Goal: Task Accomplishment & Management: Manage account settings

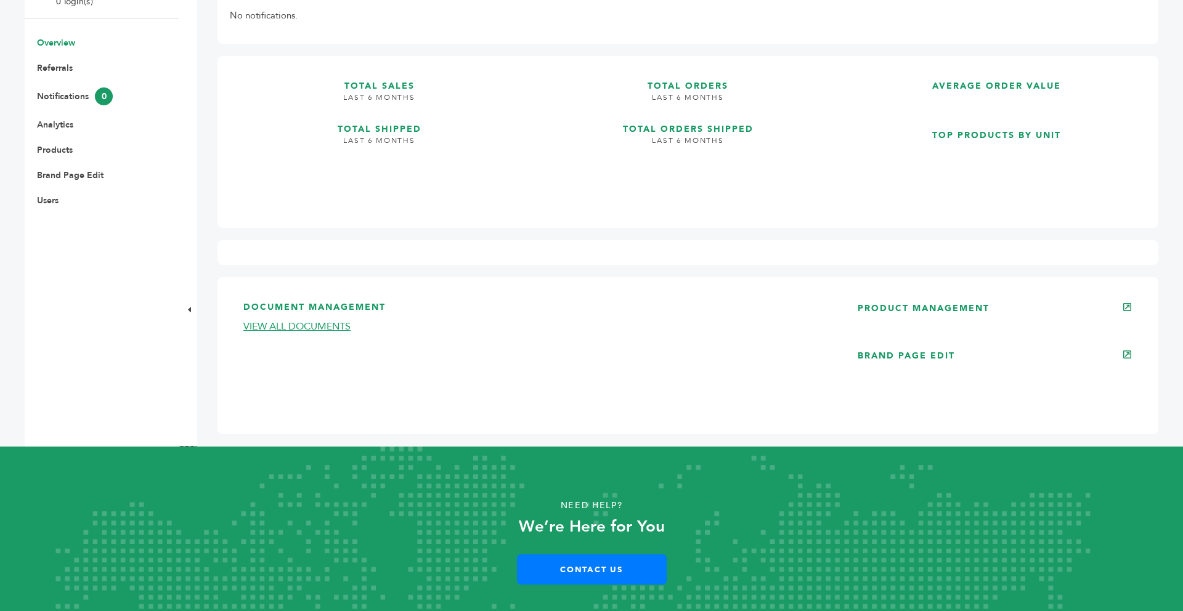
scroll to position [246, 0]
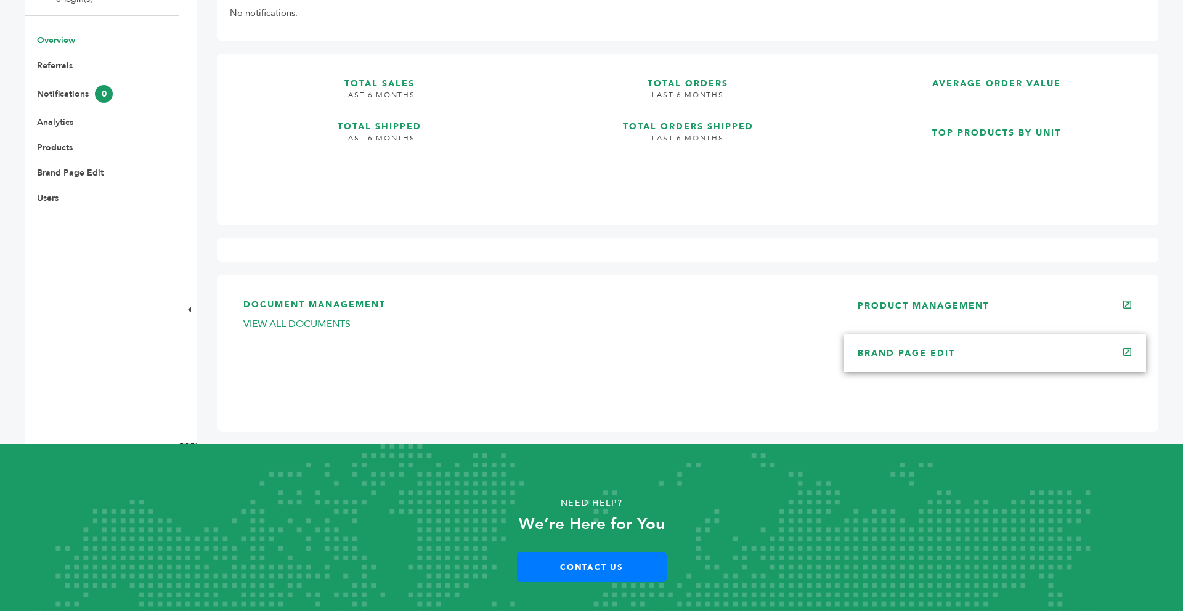
click at [935, 349] on link "BRAND PAGE EDIT" at bounding box center [906, 353] width 97 height 12
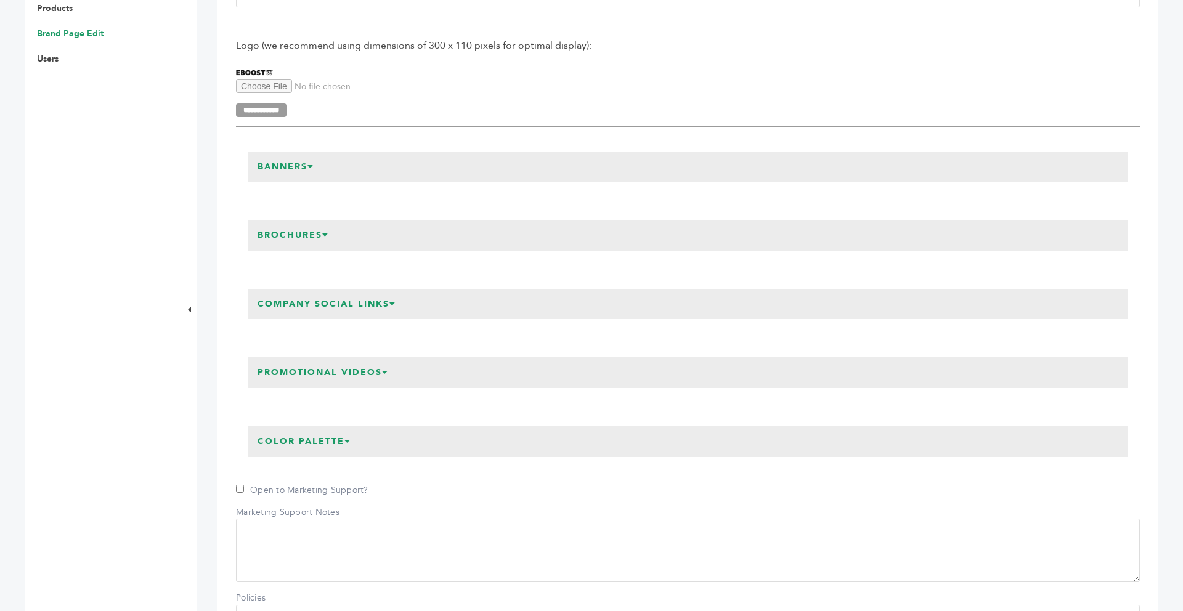
scroll to position [394, 0]
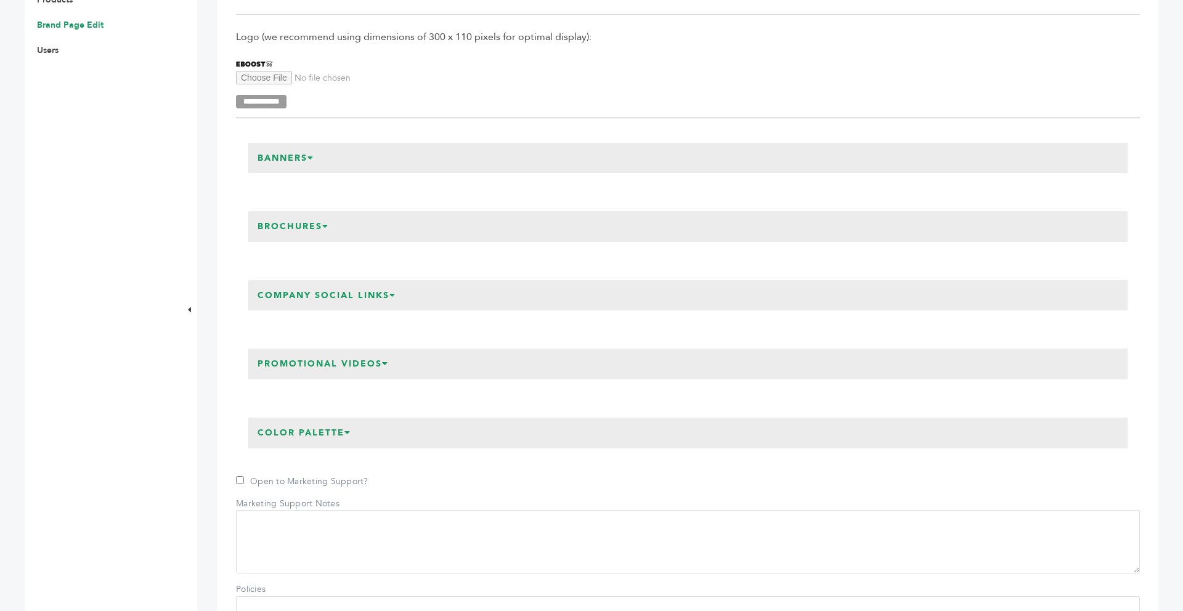
click at [363, 369] on h3 "Promotional Videos" at bounding box center [323, 364] width 150 height 31
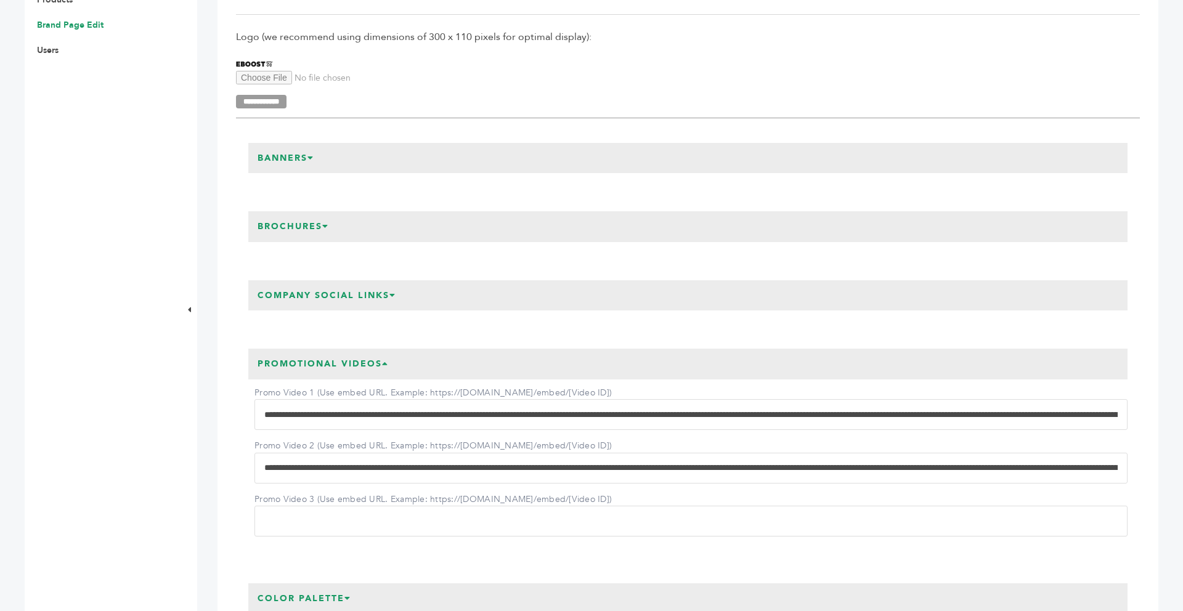
drag, startPoint x: 267, startPoint y: 416, endPoint x: 834, endPoint y: 435, distance: 567.7
click at [834, 435] on div "Promo Video 1 (Use embed URL. Example: https://[DOMAIN_NAME]/embed/[Video ID]) …" at bounding box center [687, 457] width 879 height 157
type input "*"
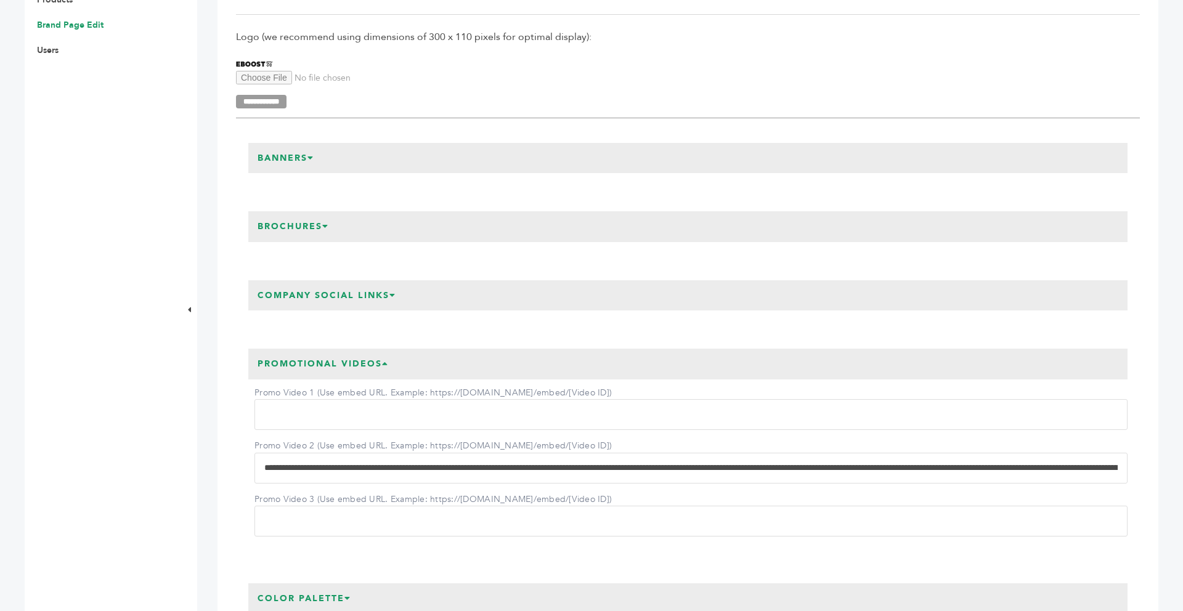
drag, startPoint x: 262, startPoint y: 468, endPoint x: 787, endPoint y: 468, distance: 524.3
click at [787, 468] on input "Promo Video 2 (Use embed URL. Example: https://[DOMAIN_NAME]/embed/[Video ID])" at bounding box center [690, 468] width 873 height 31
type input "**********"
click at [264, 466] on input "Promo Video 2 (Use embed URL. Example: https://[DOMAIN_NAME]/embed/[Video ID])" at bounding box center [690, 468] width 873 height 31
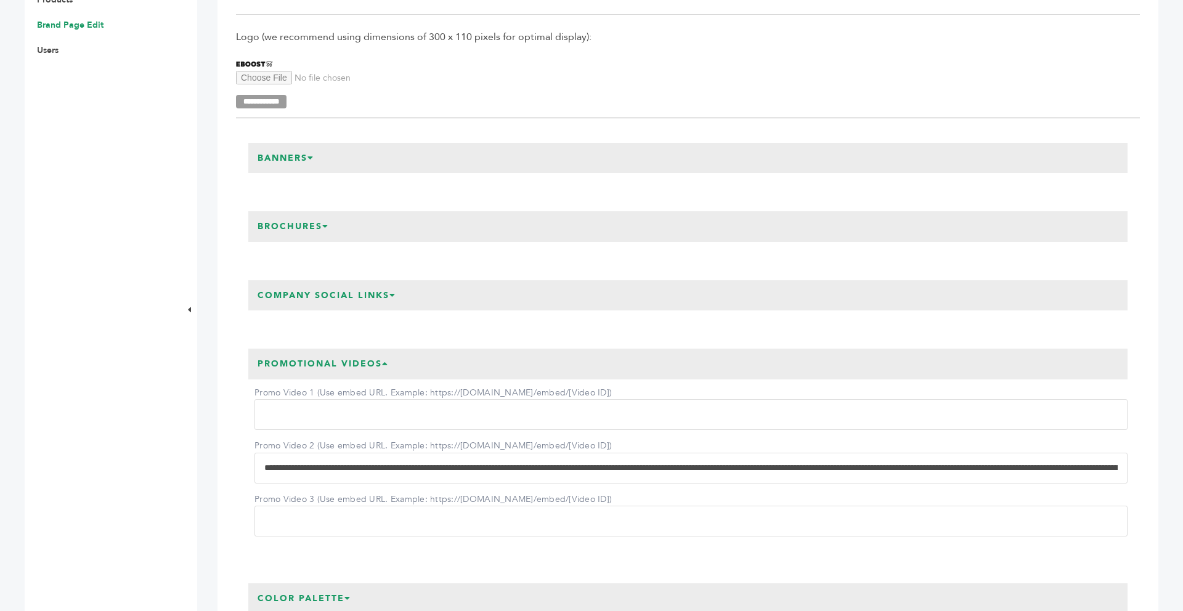
click at [264, 466] on input "Promo Video 2 (Use embed URL. Example: https://[DOMAIN_NAME]/embed/[Video ID])" at bounding box center [690, 468] width 873 height 31
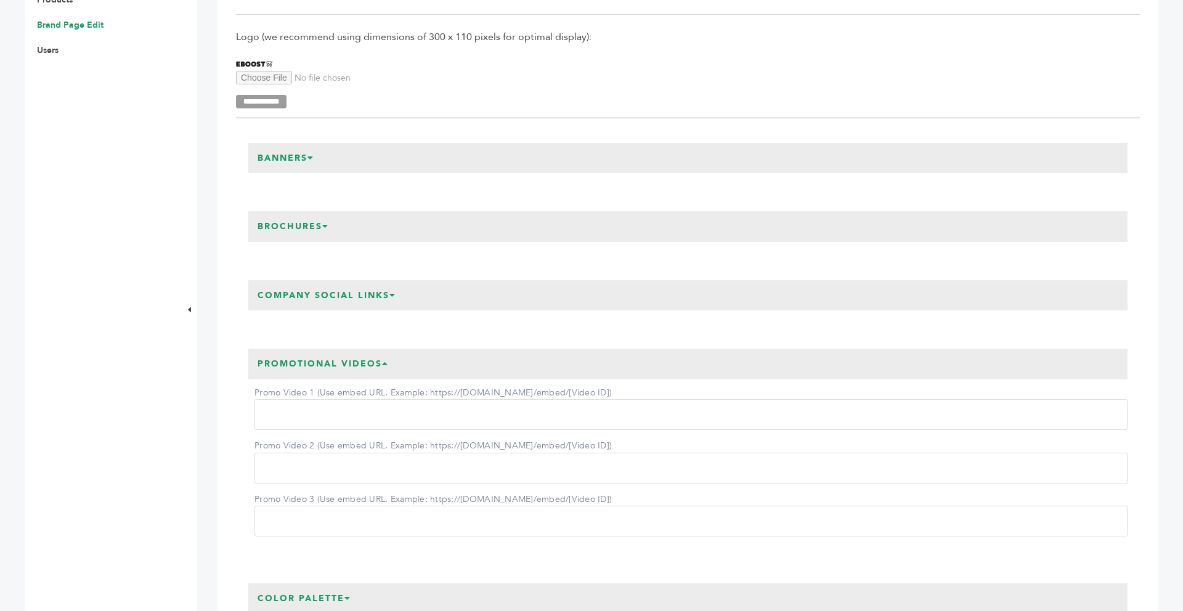
click at [274, 421] on input "Promo Video 1 (Use embed URL. Example: https://[DOMAIN_NAME]/embed/[Video ID])" at bounding box center [690, 414] width 873 height 31
click at [244, 418] on div "Promotional Videos Promo Video 1 (Use embed URL. Example: https://[DOMAIN_NAME]…" at bounding box center [688, 446] width 904 height 221
click at [322, 285] on h3 "Company Social Links" at bounding box center [326, 295] width 157 height 31
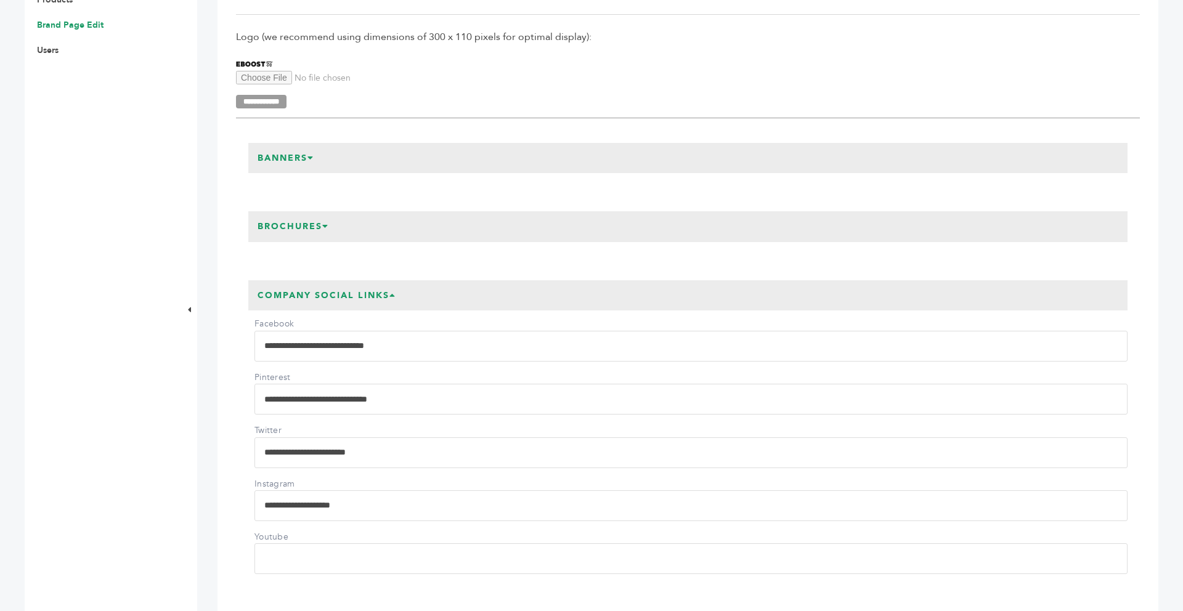
click at [322, 285] on h3 "Company Social Links" at bounding box center [326, 295] width 157 height 31
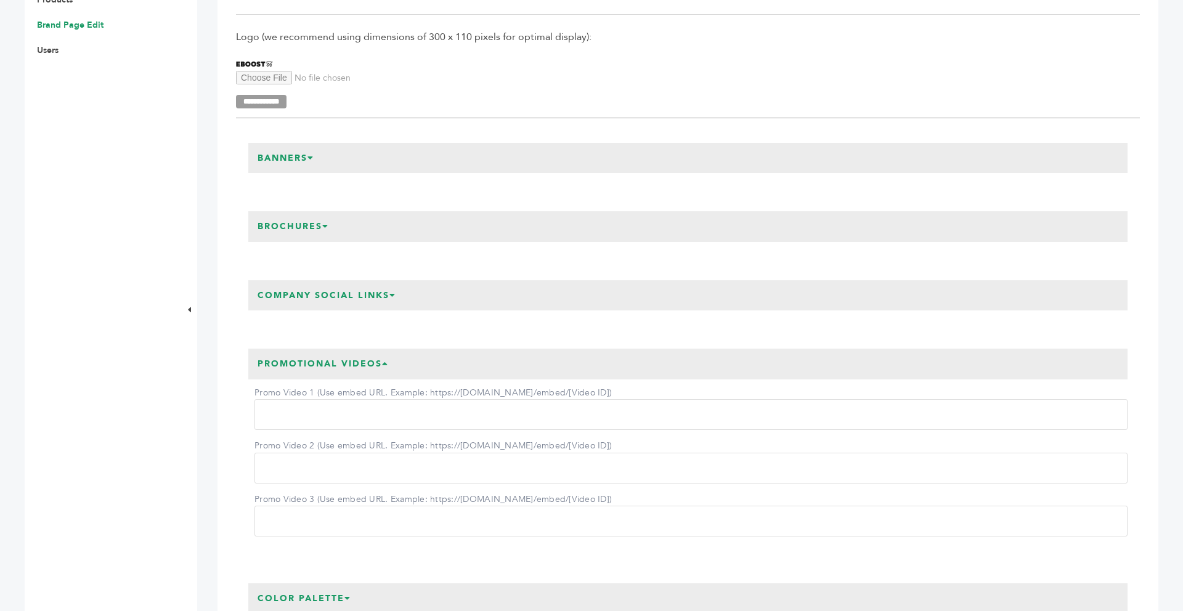
click at [324, 315] on div "**********" at bounding box center [688, 295] width 904 height 55
click at [318, 299] on h3 "Company Social Links" at bounding box center [326, 295] width 157 height 31
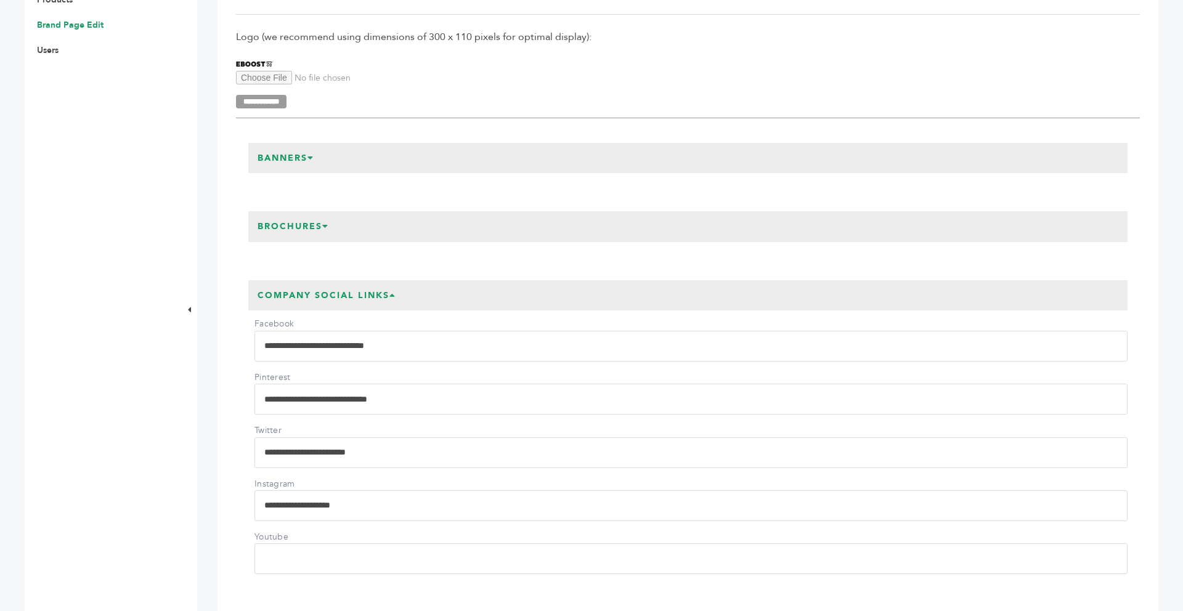
click at [263, 558] on input "Youtube" at bounding box center [690, 558] width 873 height 31
paste input "**********"
type input "**********"
click at [248, 548] on div "**********" at bounding box center [687, 442] width 879 height 264
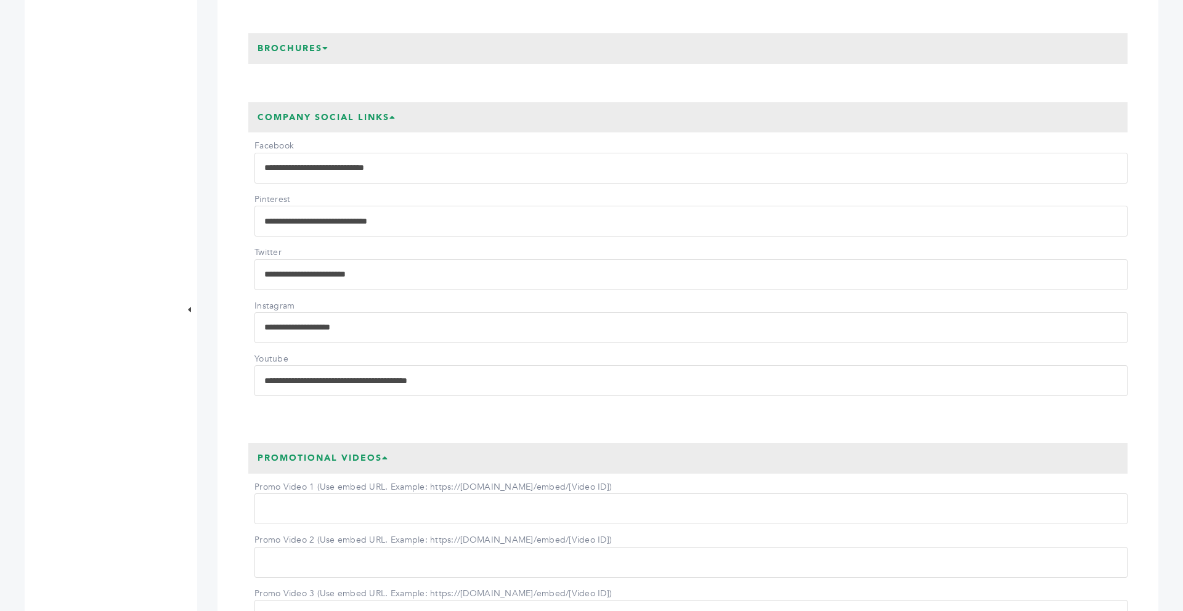
scroll to position [591, 0]
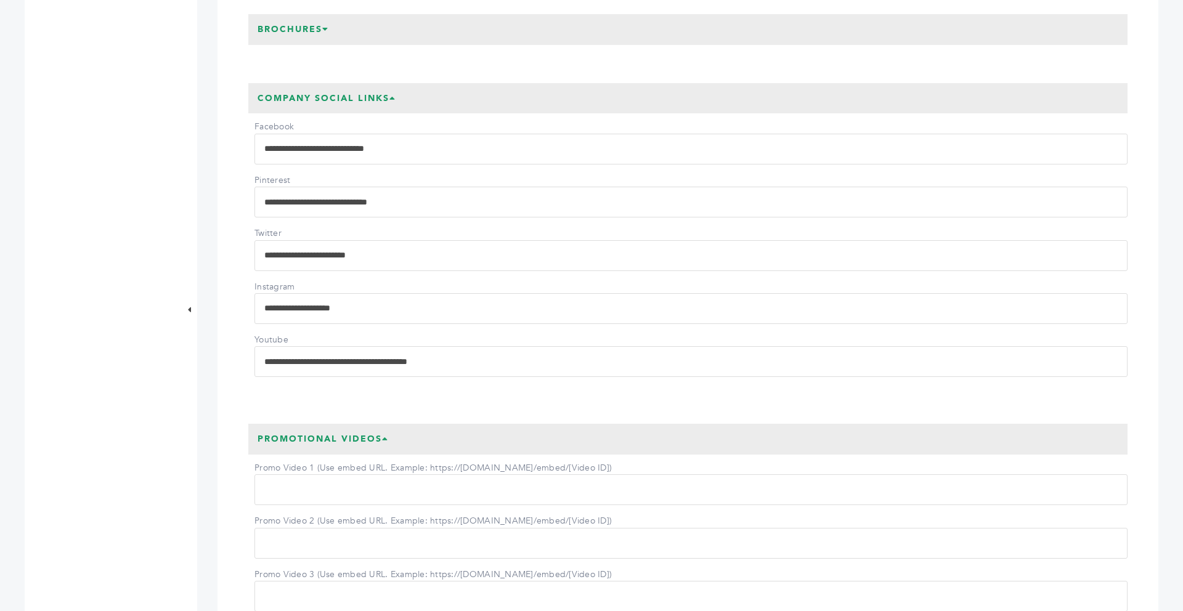
click at [285, 472] on label "Promo Video 1 (Use embed URL. Example: https://[DOMAIN_NAME]/embed/[Video ID])" at bounding box center [432, 468] width 357 height 12
click at [285, 474] on input "Promo Video 1 (Use embed URL. Example: https://[DOMAIN_NAME]/embed/[Video ID])" at bounding box center [690, 489] width 873 height 31
paste input "**********"
type input "**********"
click at [244, 495] on div "**********" at bounding box center [688, 522] width 904 height 221
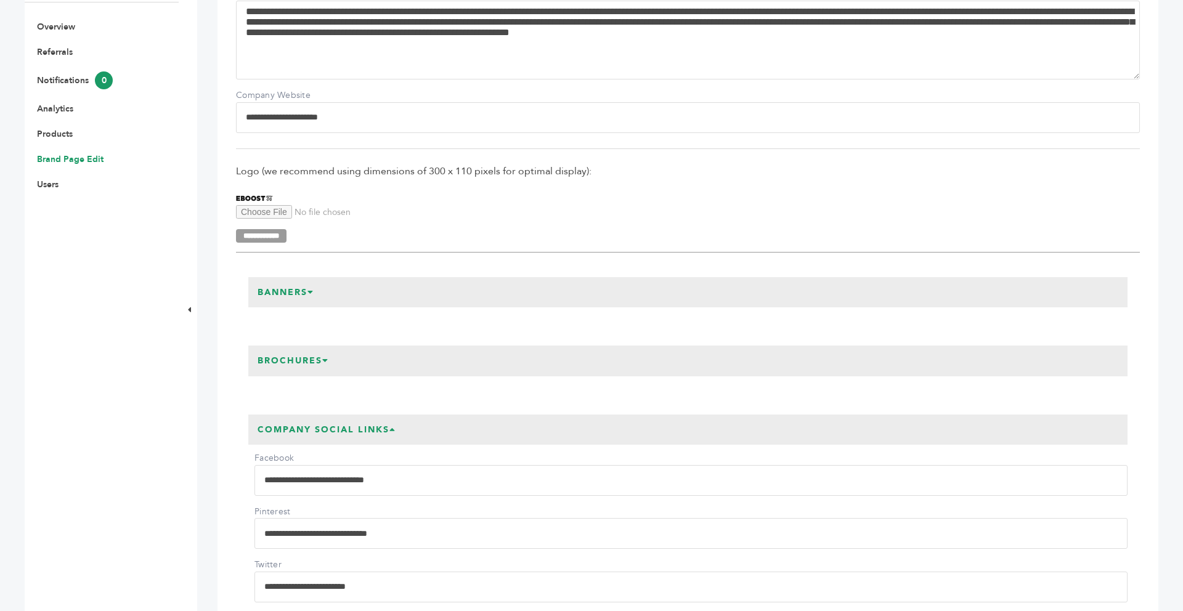
scroll to position [246, 0]
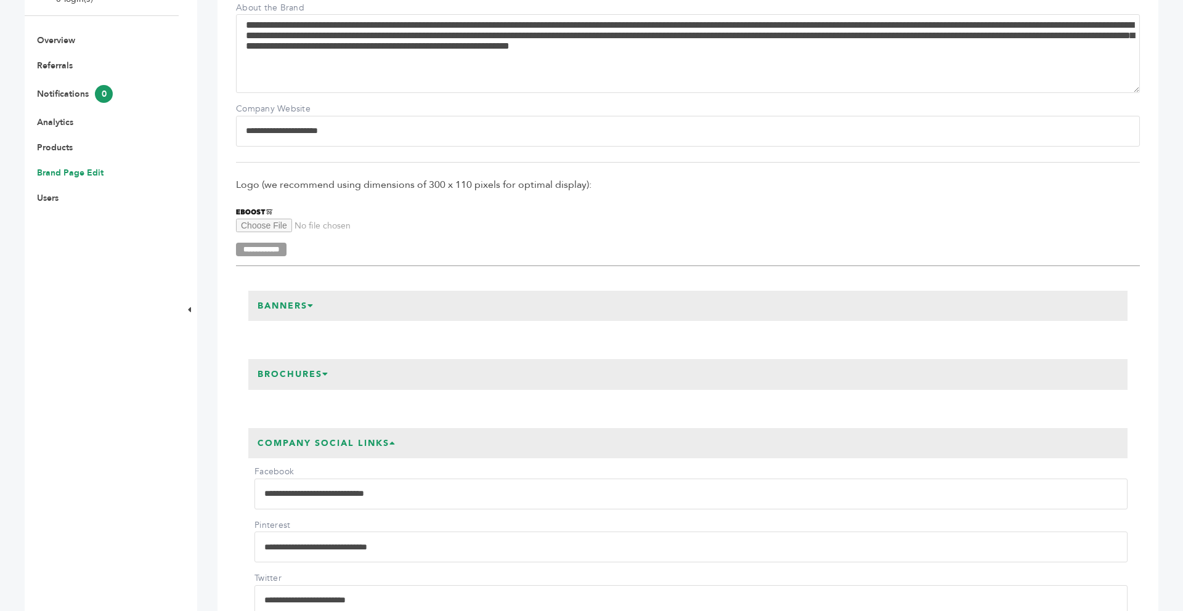
drag, startPoint x: 359, startPoint y: 128, endPoint x: 242, endPoint y: 128, distance: 117.1
click at [242, 128] on input "**********" at bounding box center [688, 131] width 904 height 31
click at [645, 184] on span "Logo (we recommend using dimensions of 300 x 110 pixels for optimal display):" at bounding box center [688, 185] width 904 height 14
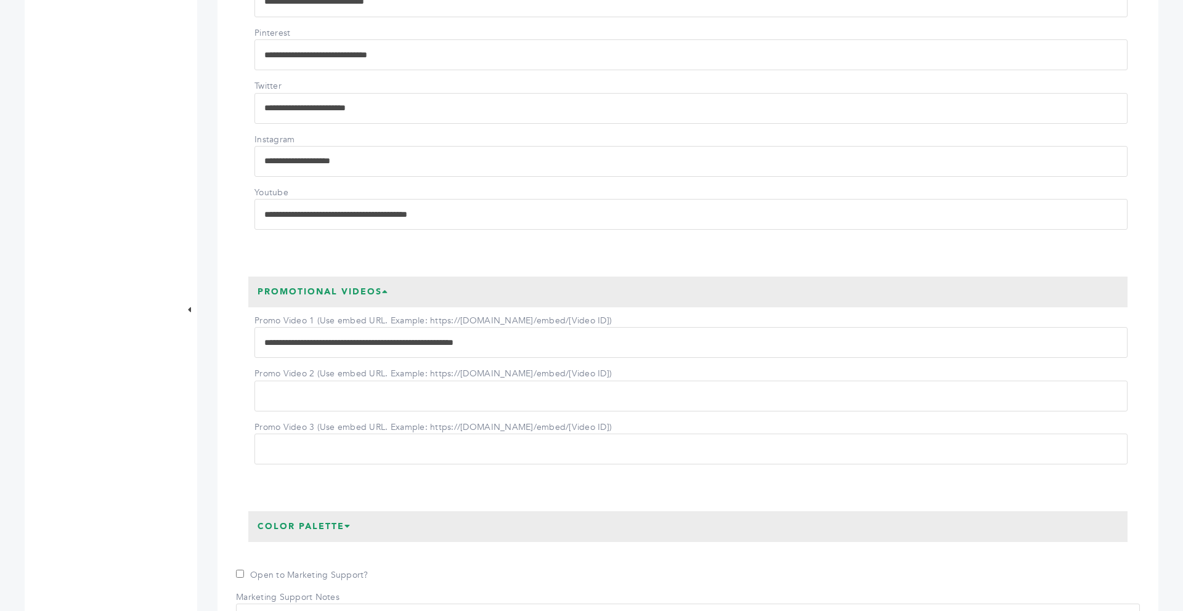
scroll to position [739, 0]
click at [291, 405] on input "Promo Video 2 (Use embed URL. Example: https://[DOMAIN_NAME]/embed/[Video ID])" at bounding box center [690, 395] width 873 height 31
paste input "**********"
type input "**********"
click at [241, 423] on div "**********" at bounding box center [688, 374] width 904 height 221
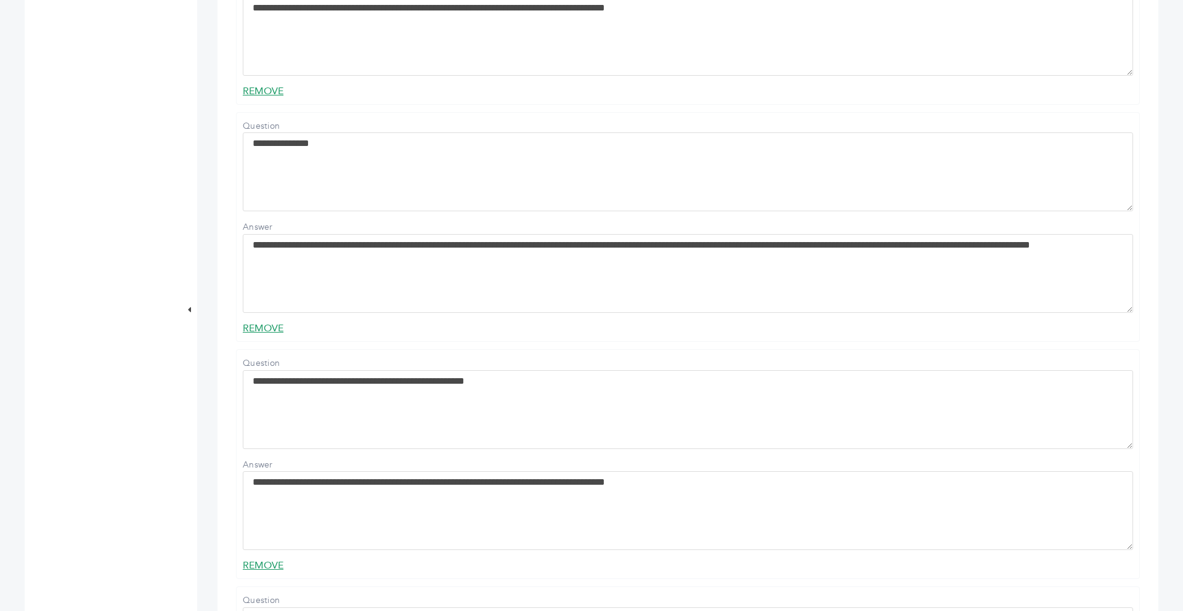
scroll to position [4066, 0]
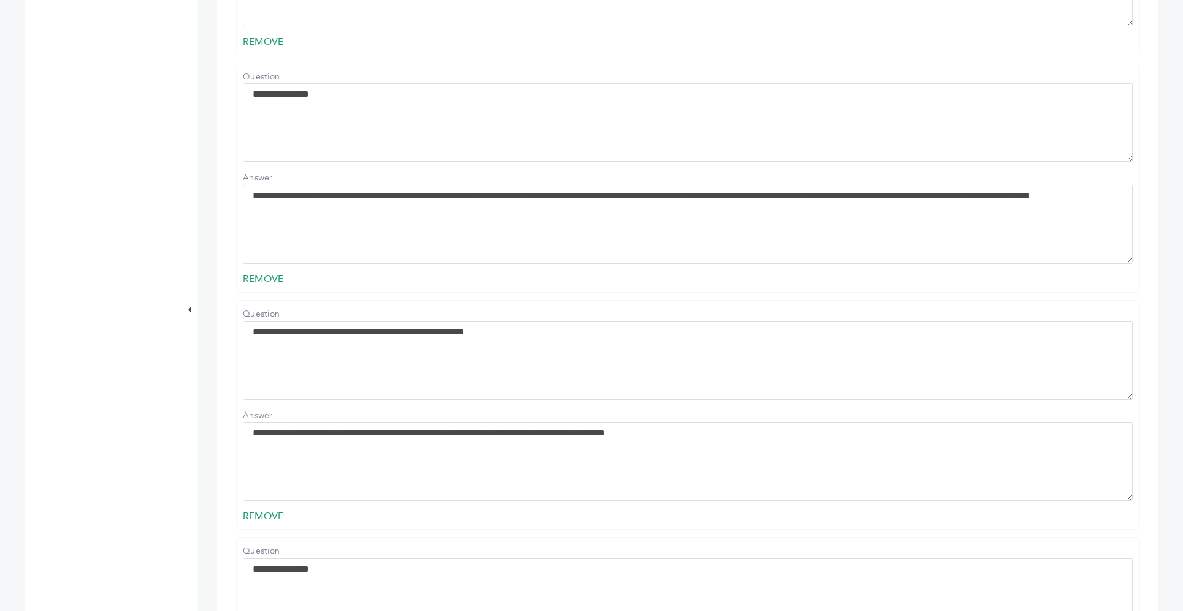
click at [267, 286] on link "REMOVE" at bounding box center [263, 279] width 41 height 14
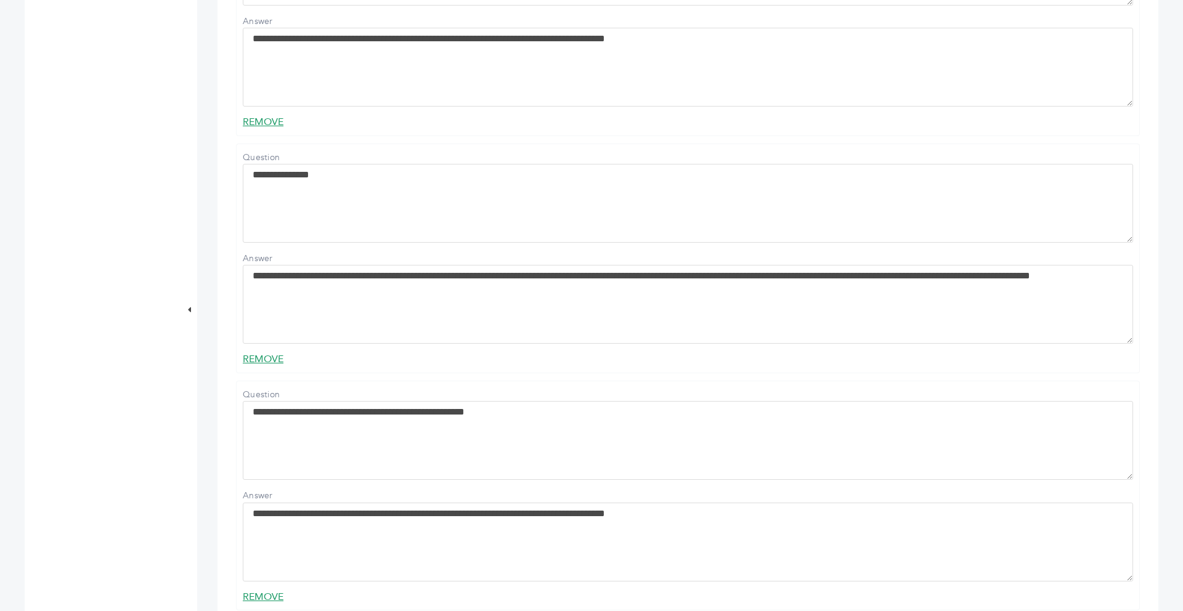
scroll to position [2088, 0]
click at [268, 365] on link "REMOVE" at bounding box center [263, 359] width 41 height 14
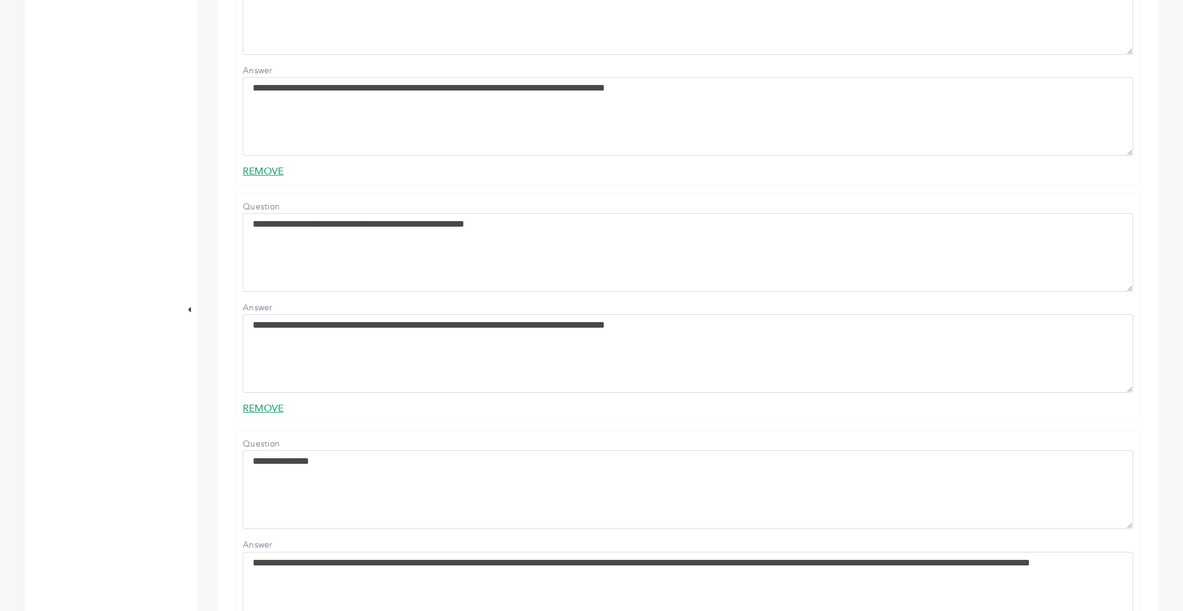
scroll to position [2063, 0]
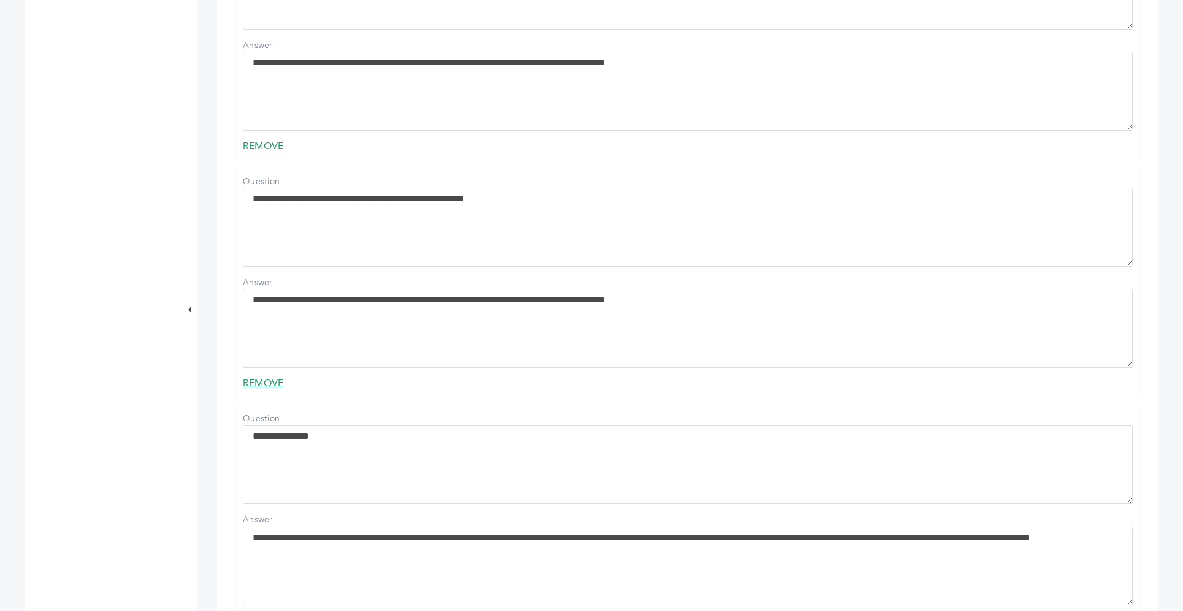
click at [266, 390] on link "REMOVE" at bounding box center [263, 383] width 41 height 14
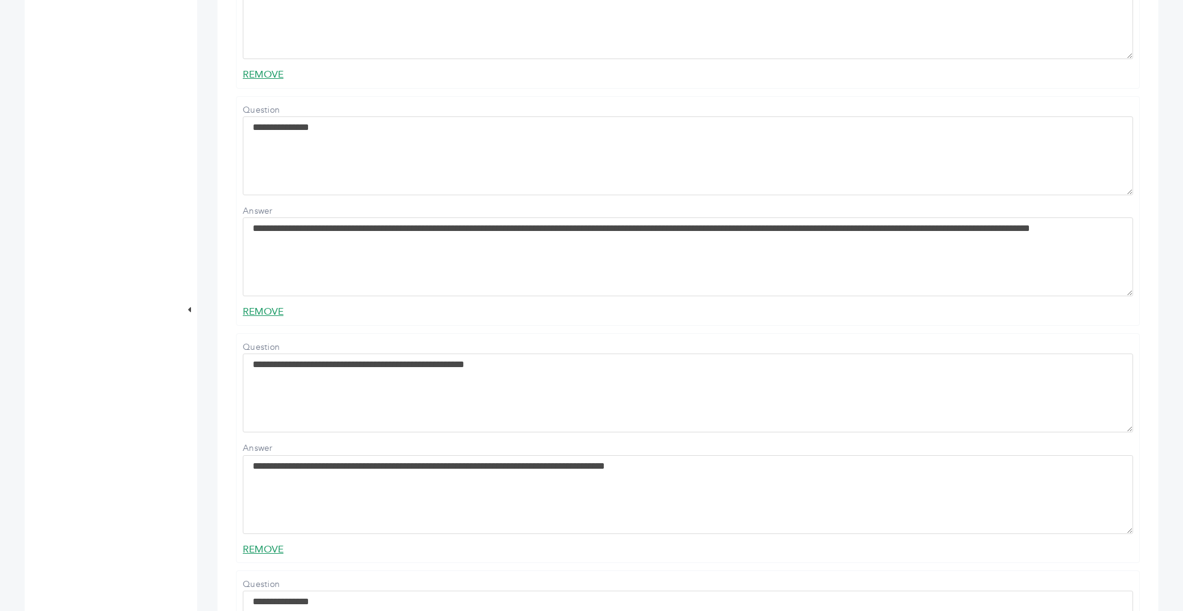
scroll to position [2137, 0]
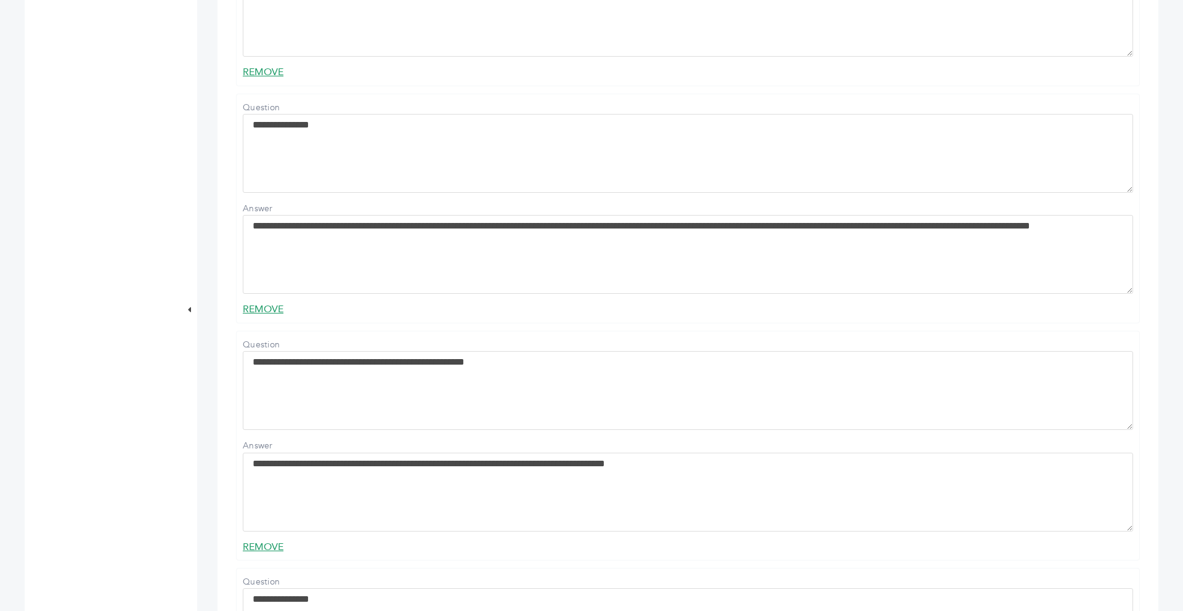
click at [262, 316] on link "REMOVE" at bounding box center [263, 309] width 41 height 14
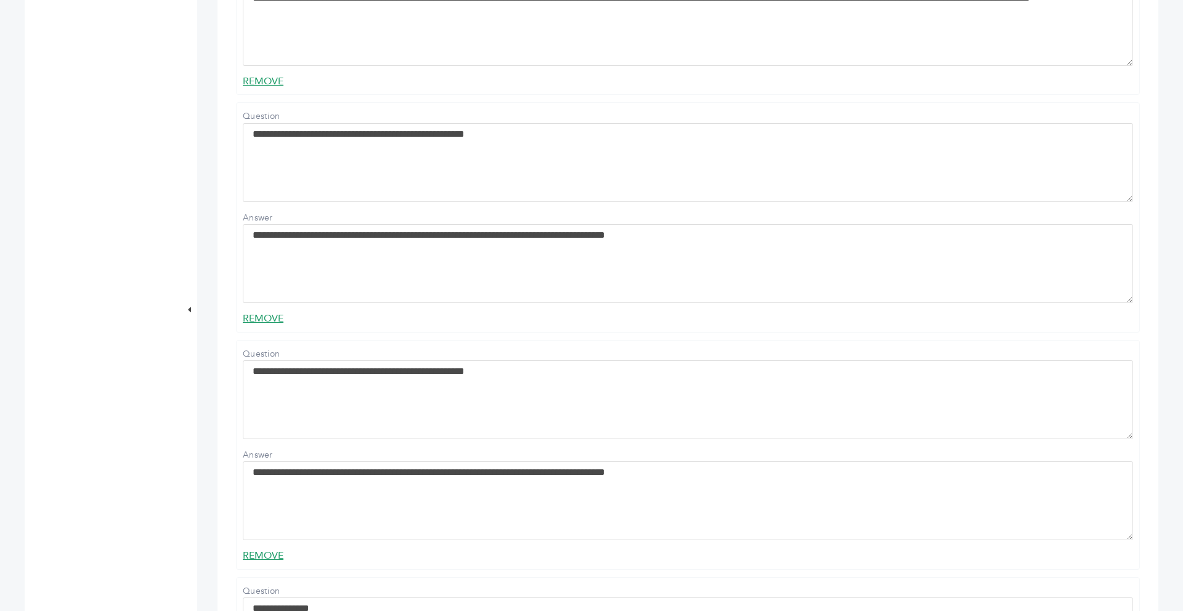
scroll to position [1940, 0]
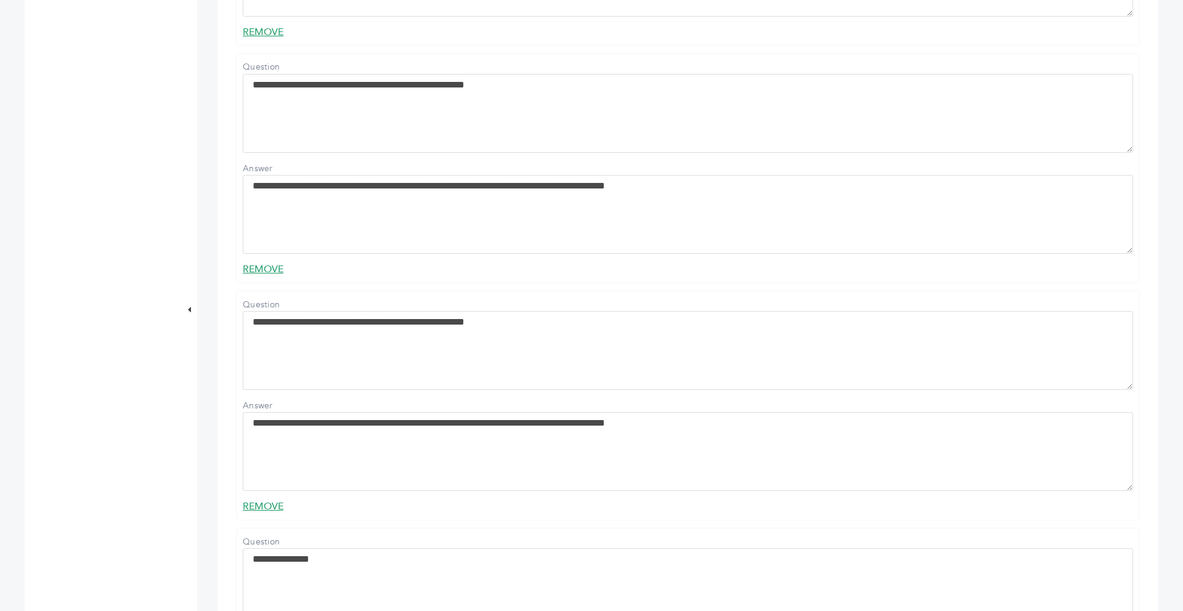
click at [268, 276] on link "REMOVE" at bounding box center [263, 269] width 41 height 14
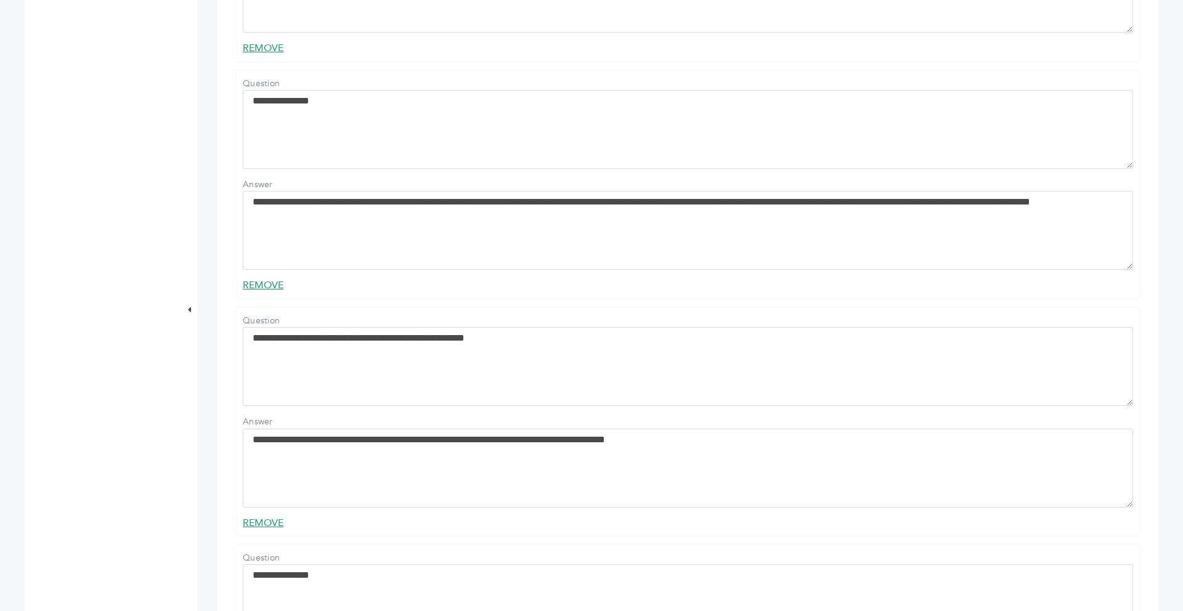
scroll to position [2162, 0]
click at [270, 291] on link "REMOVE" at bounding box center [263, 285] width 41 height 14
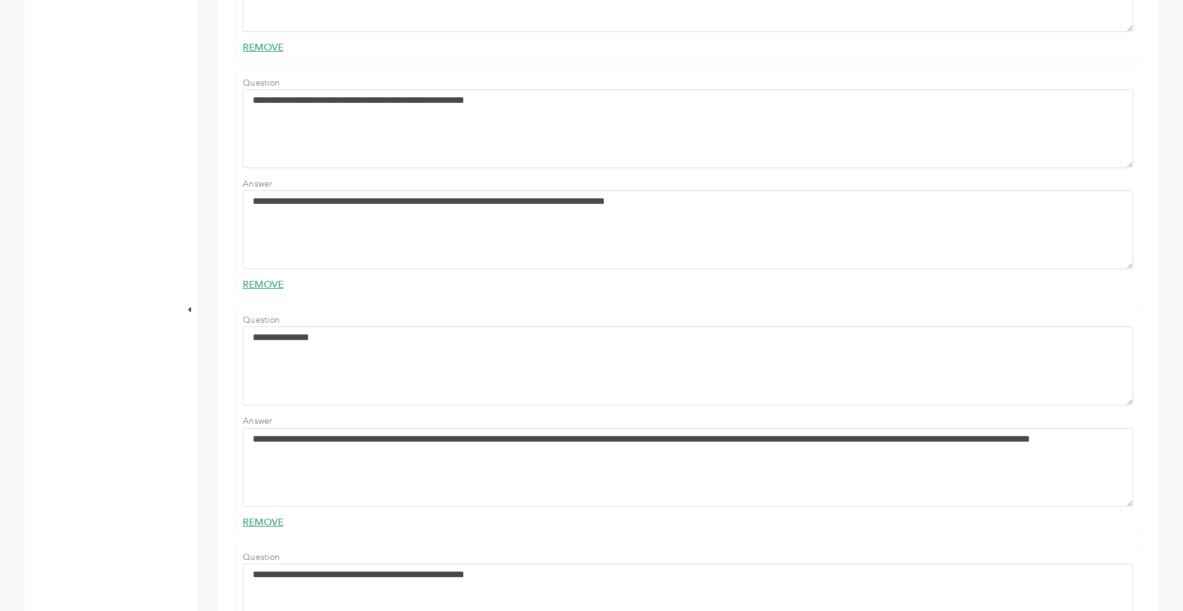
scroll to position [1817, 0]
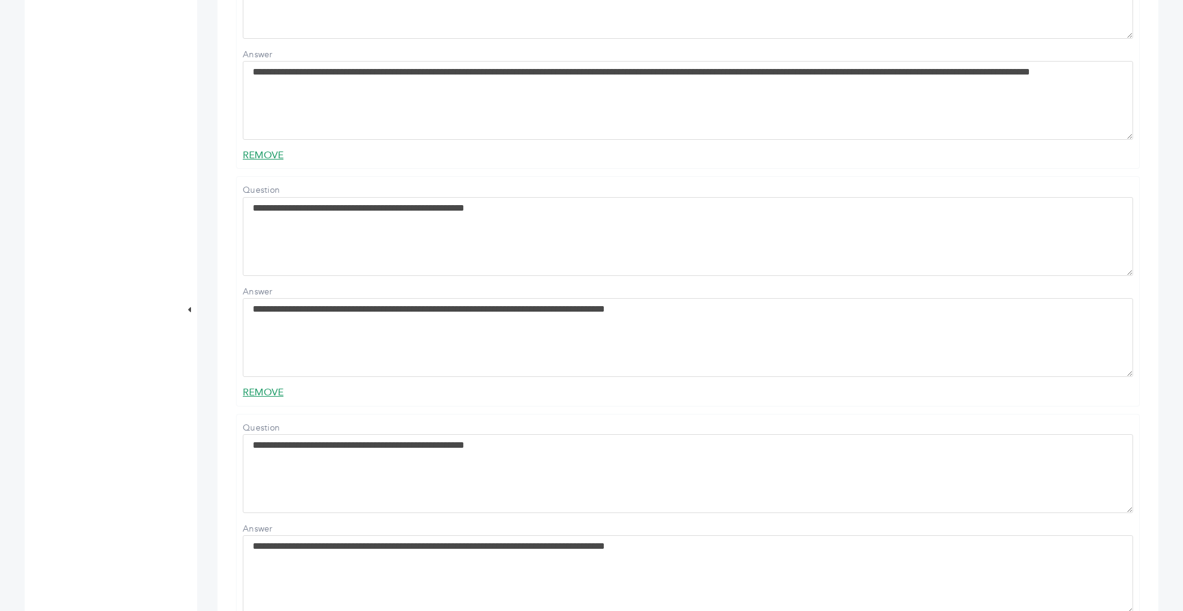
click at [261, 399] on link "REMOVE" at bounding box center [263, 393] width 41 height 14
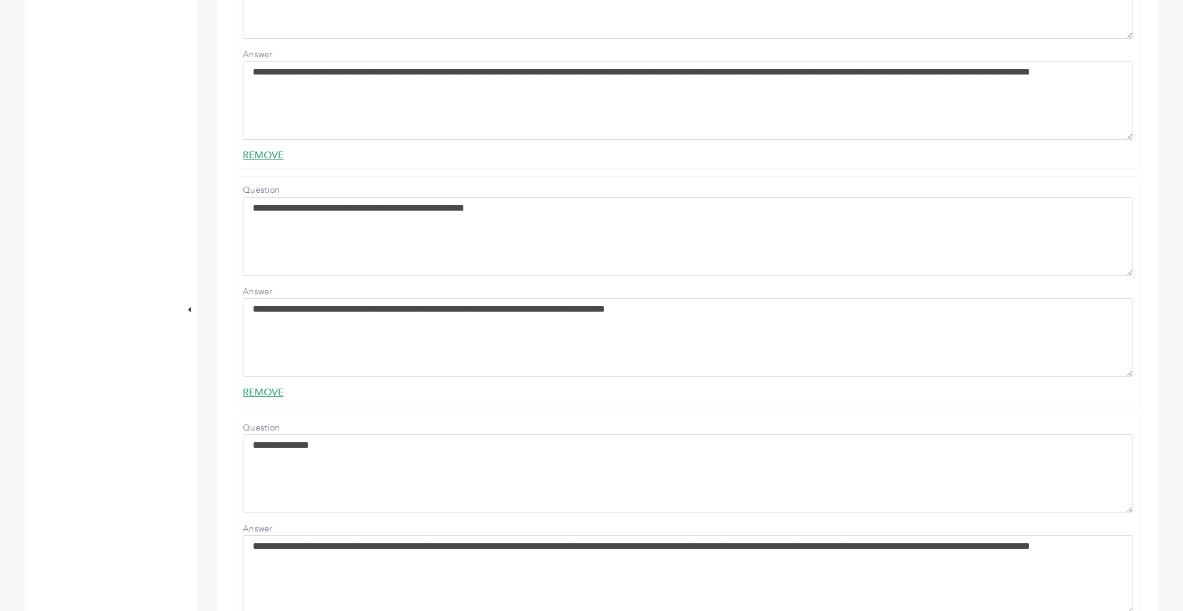
click at [271, 399] on link "REMOVE" at bounding box center [263, 393] width 41 height 14
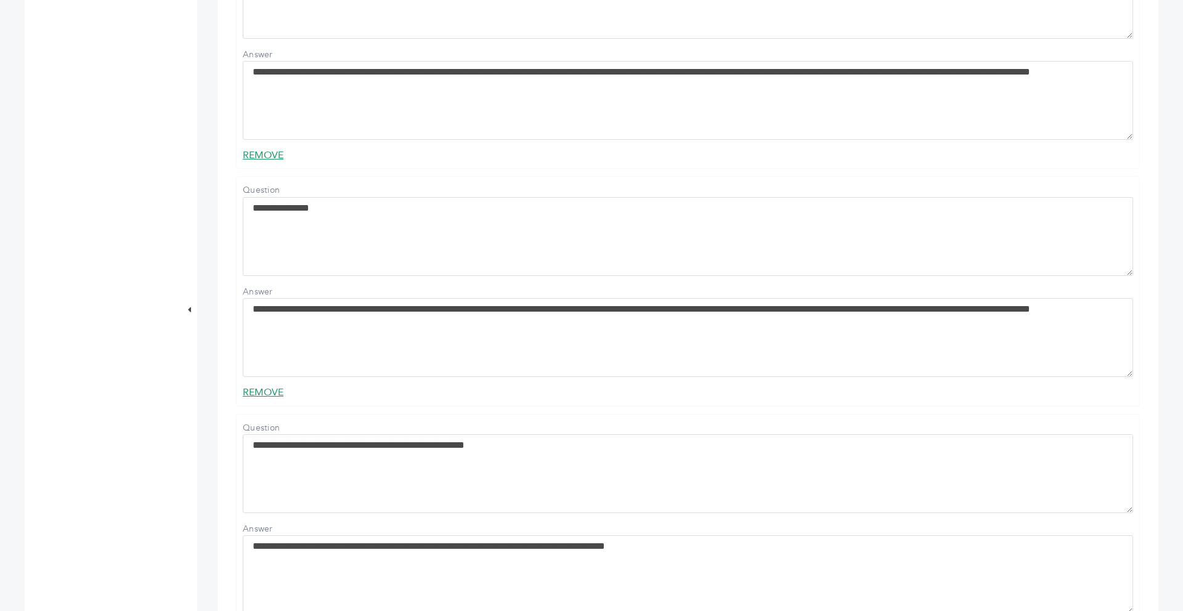
click at [277, 399] on link "REMOVE" at bounding box center [263, 393] width 41 height 14
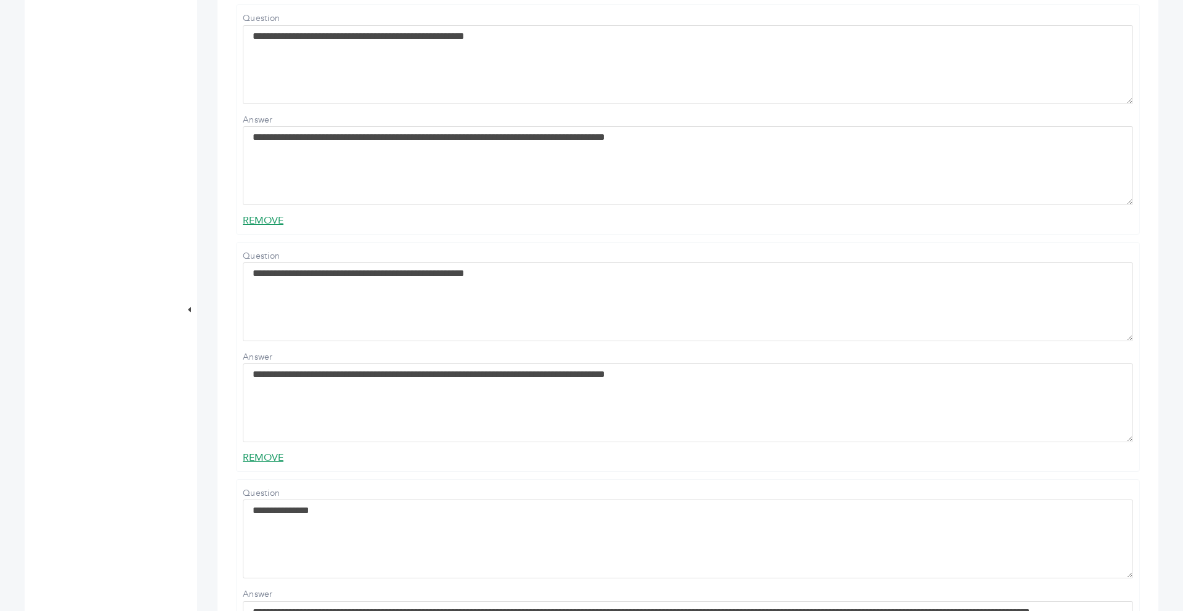
scroll to position [1989, 0]
click at [262, 227] on link "REMOVE" at bounding box center [263, 220] width 41 height 14
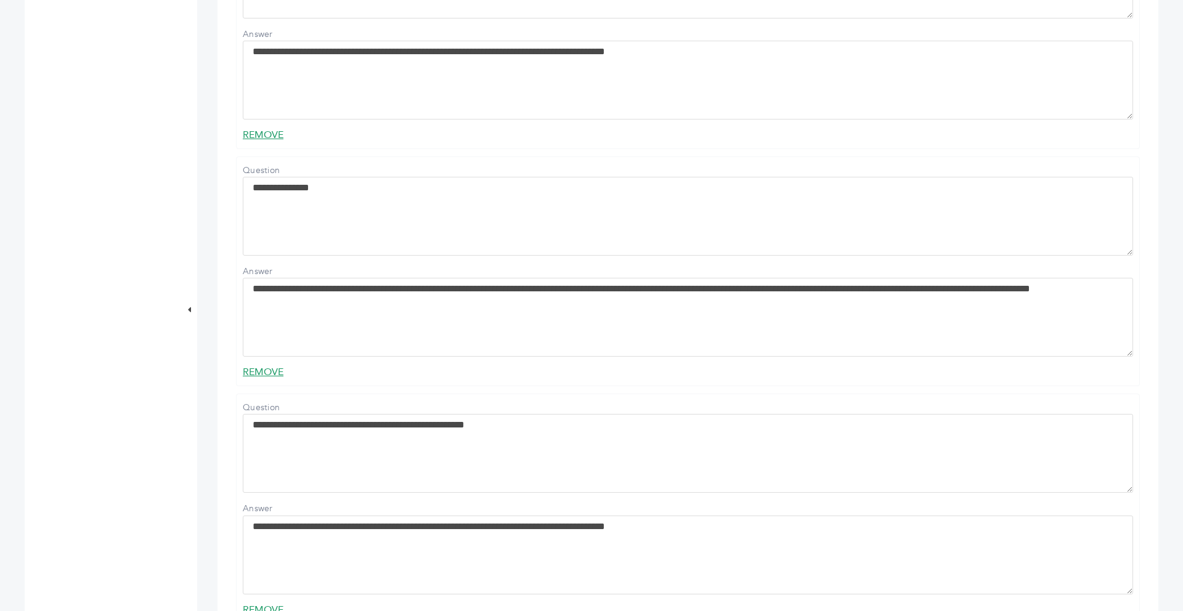
scroll to position [2088, 0]
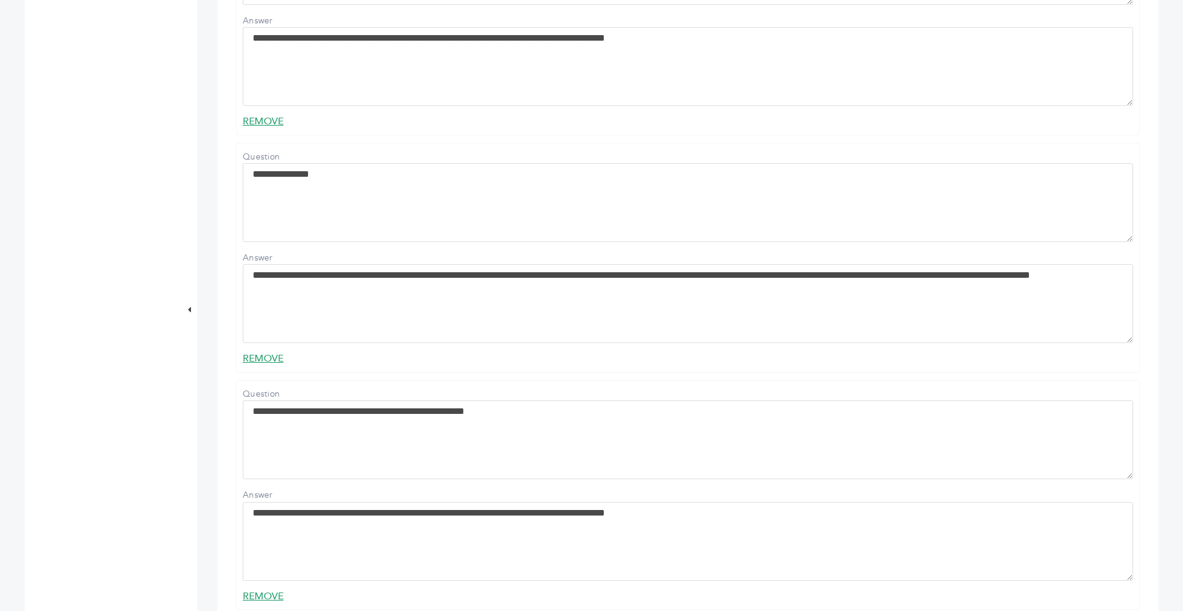
click at [264, 365] on link "REMOVE" at bounding box center [263, 359] width 41 height 14
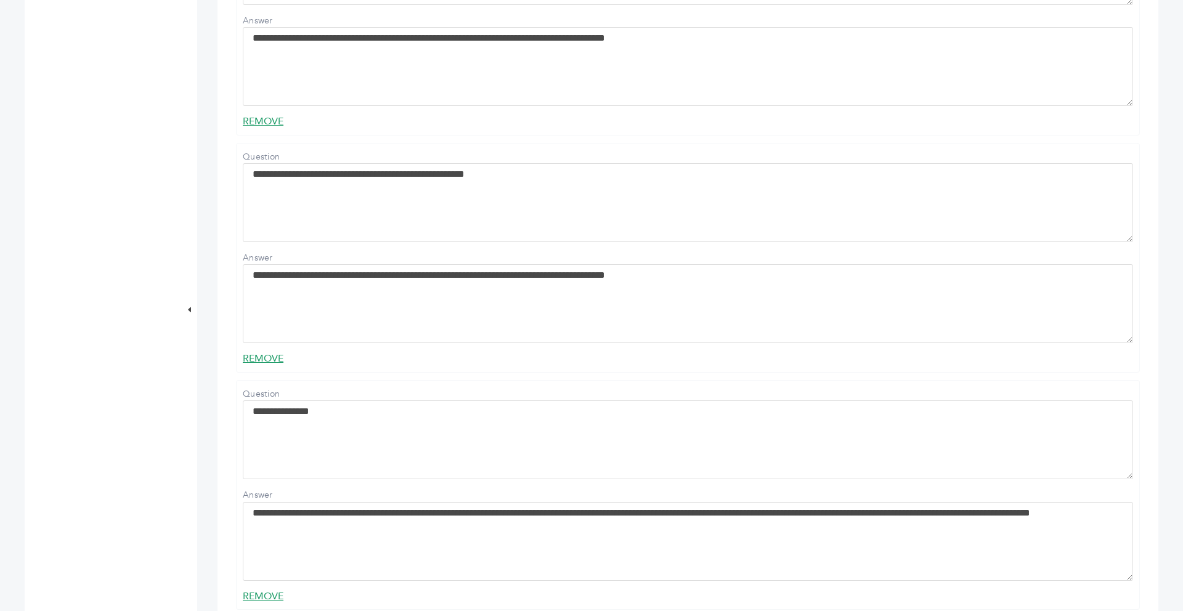
scroll to position [1817, 0]
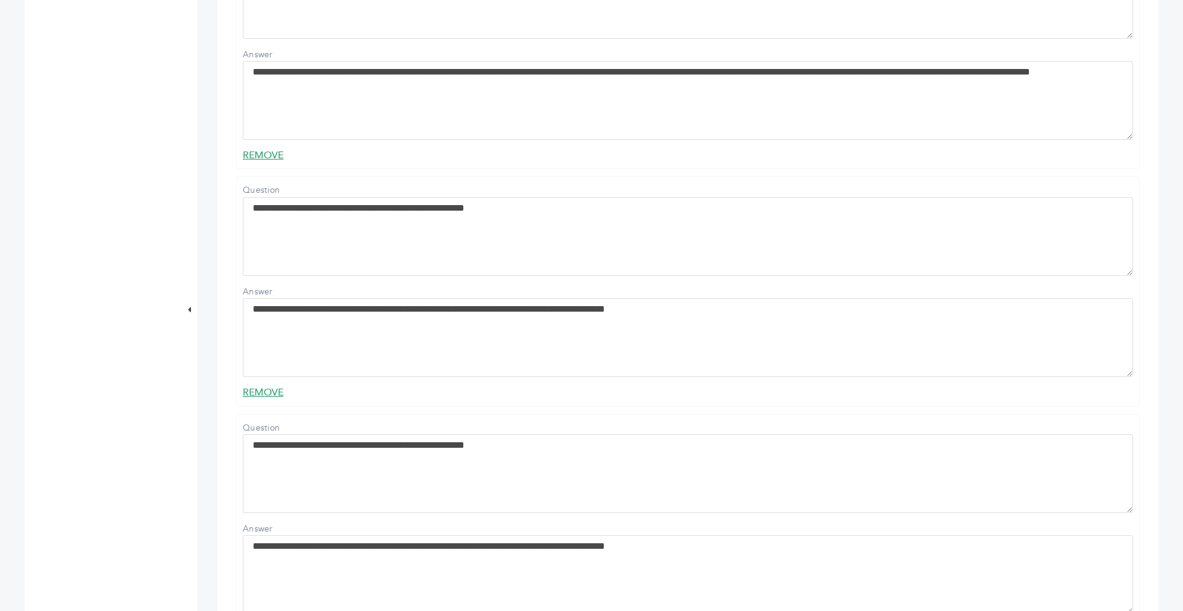
click at [274, 399] on link "REMOVE" at bounding box center [263, 393] width 41 height 14
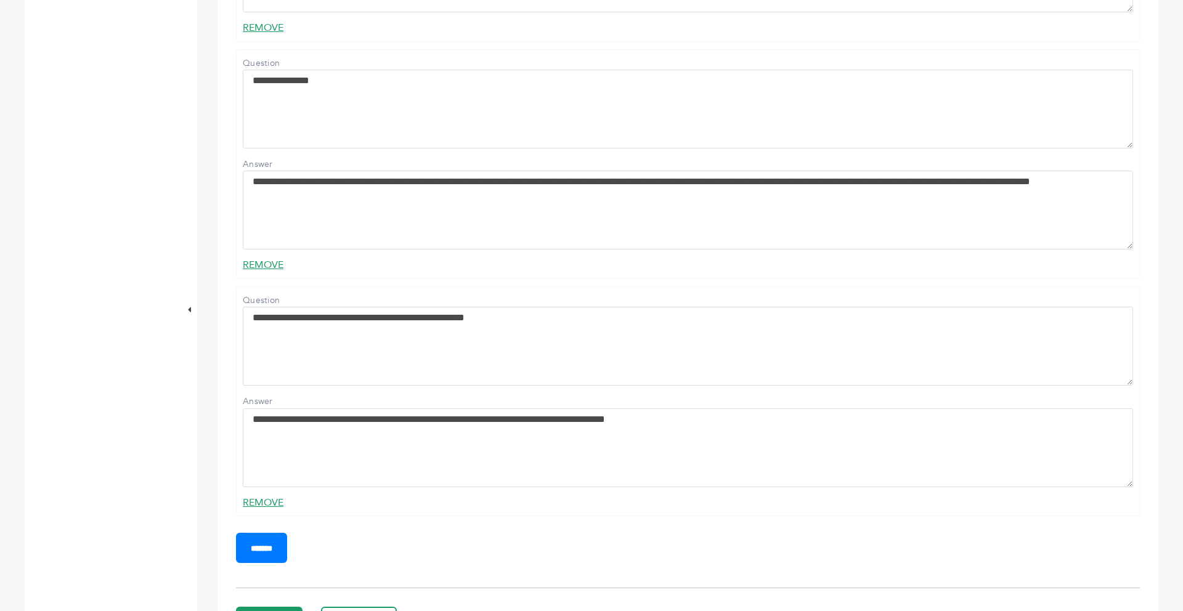
scroll to position [2186, 0]
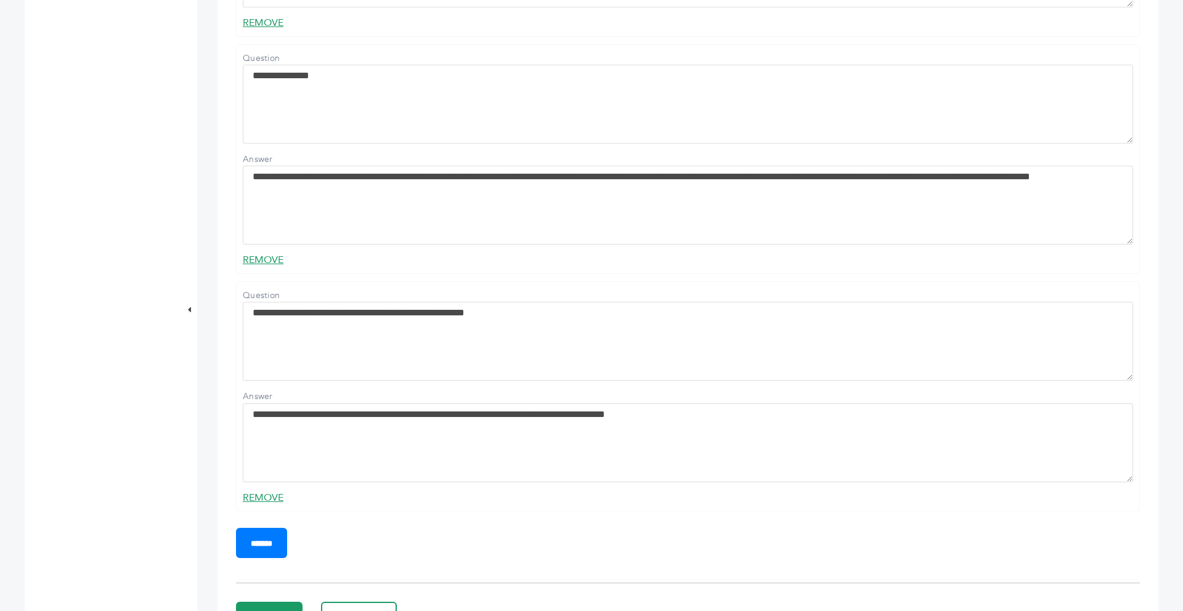
click at [265, 267] on link "REMOVE" at bounding box center [263, 260] width 41 height 14
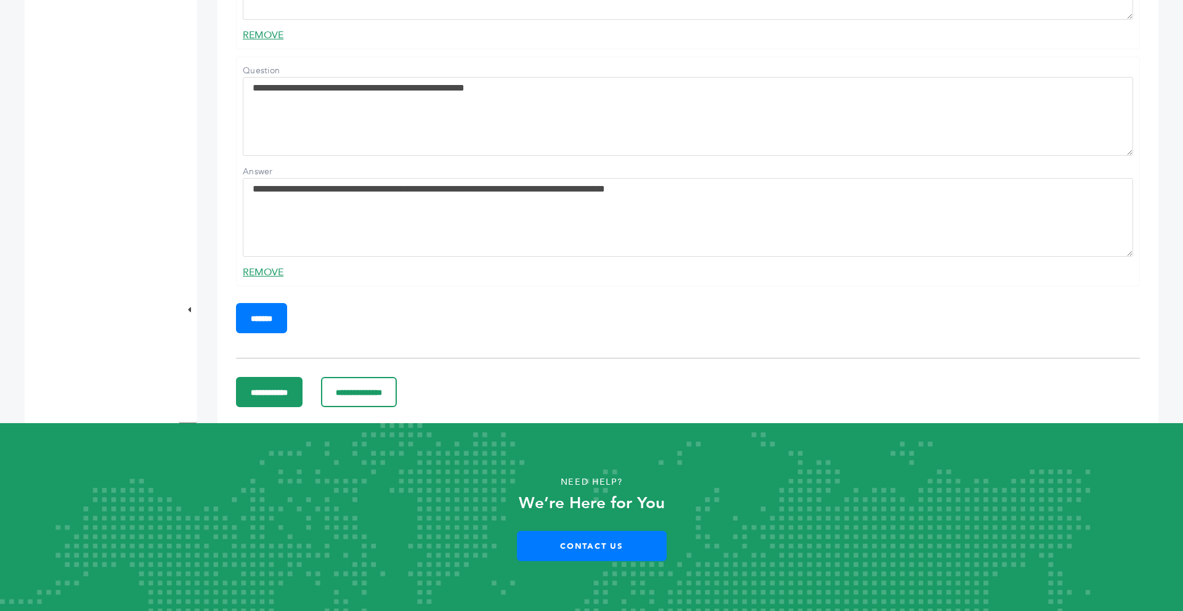
scroll to position [1817, 0]
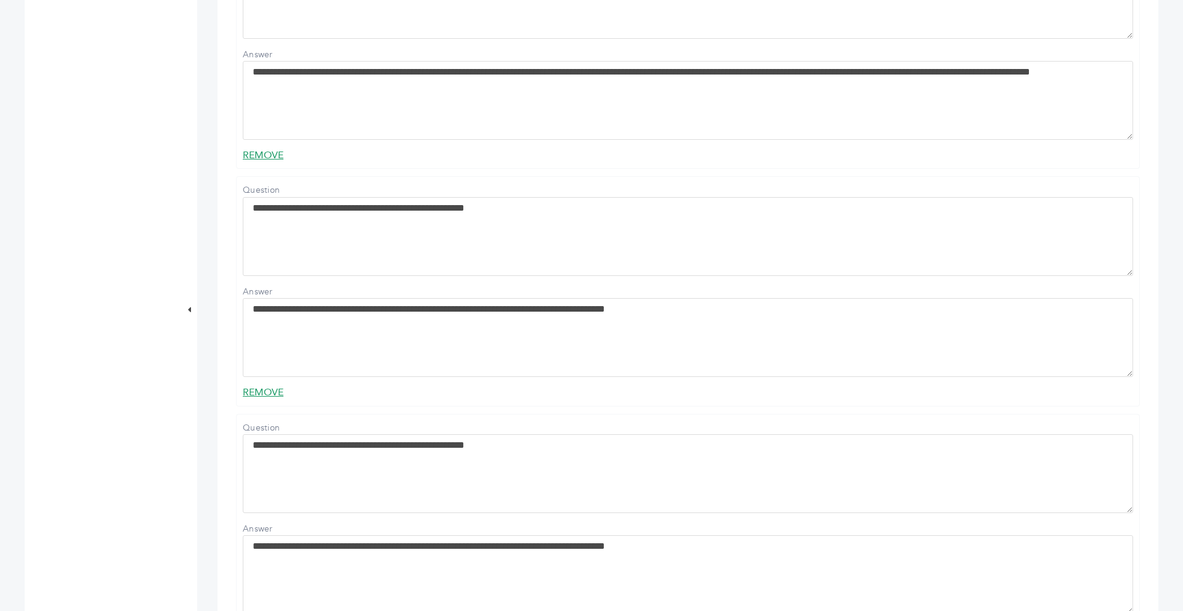
click at [262, 399] on link "REMOVE" at bounding box center [263, 393] width 41 height 14
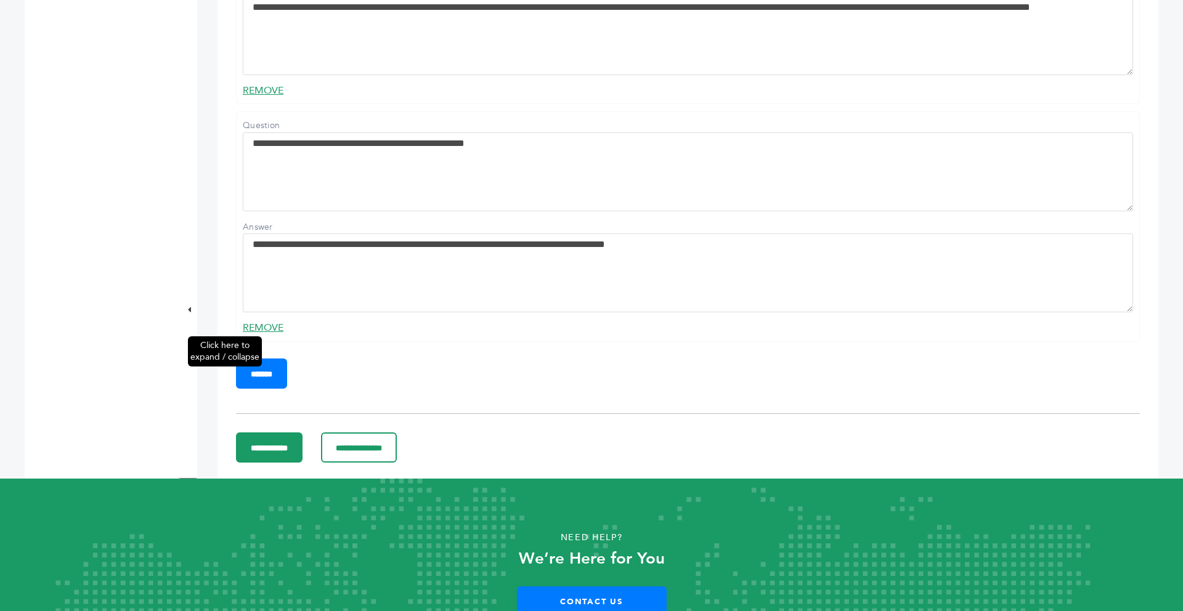
scroll to position [1915, 0]
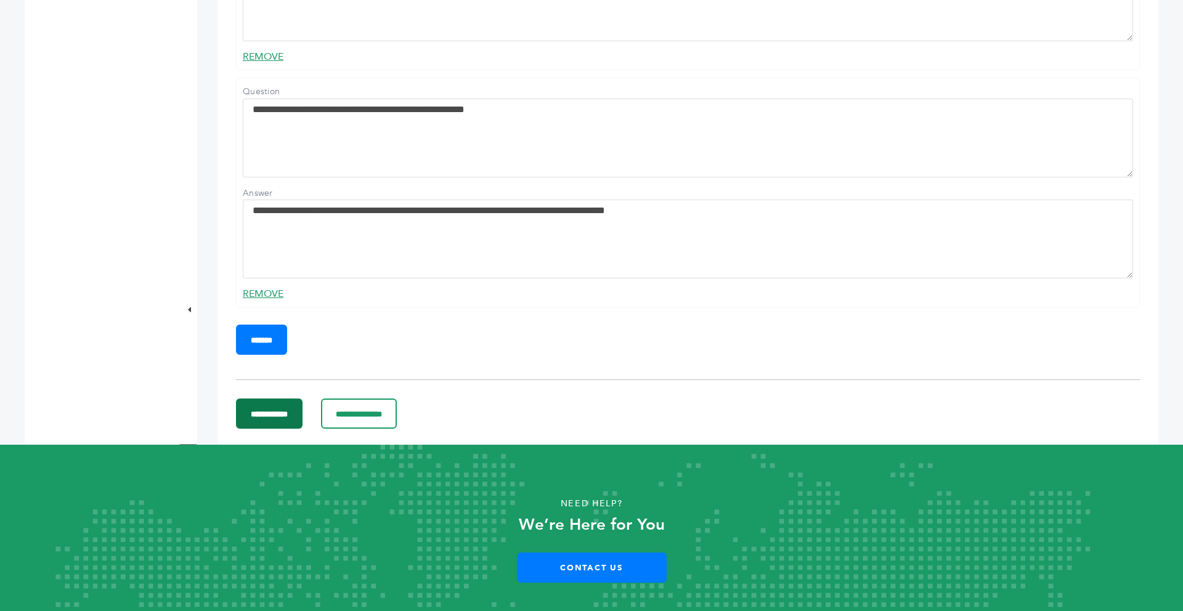
click at [275, 429] on input "**********" at bounding box center [269, 414] width 67 height 30
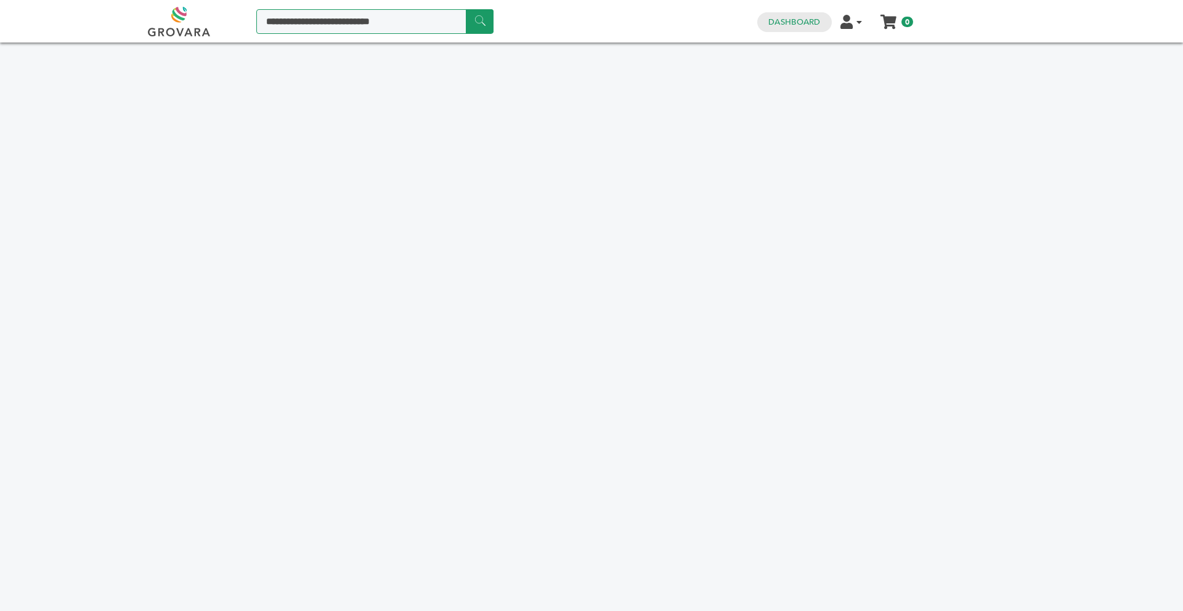
click at [339, 20] on input "Search a product or brand..." at bounding box center [374, 21] width 237 height 25
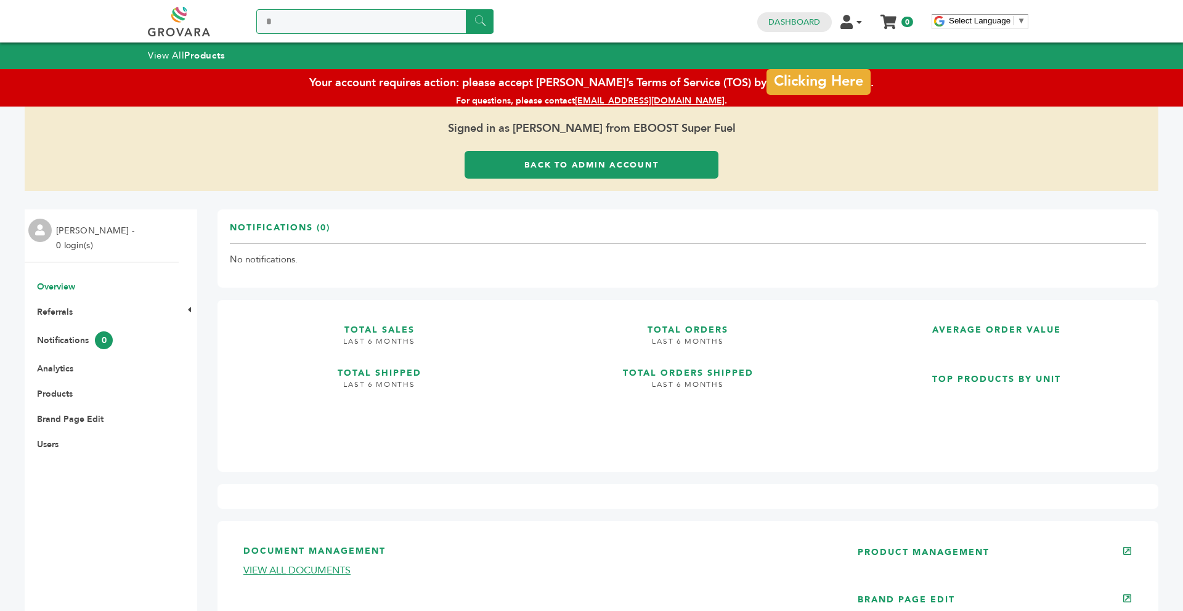
type input "*"
click at [476, 172] on link "Back to Admin Account" at bounding box center [592, 165] width 254 height 28
